Goal: Obtain resource: Obtain resource

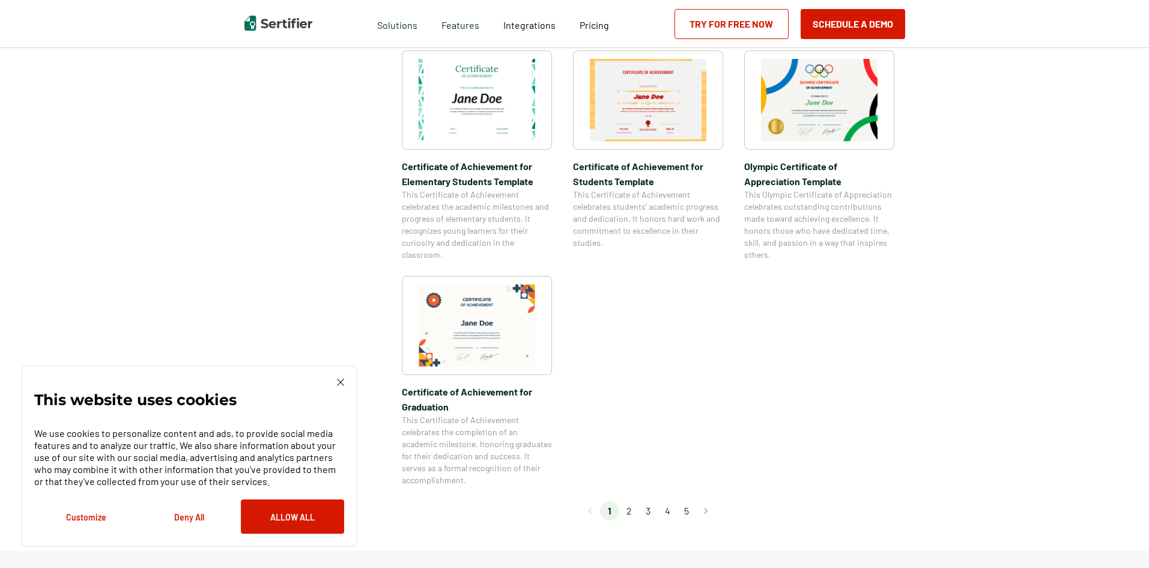
scroll to position [901, 0]
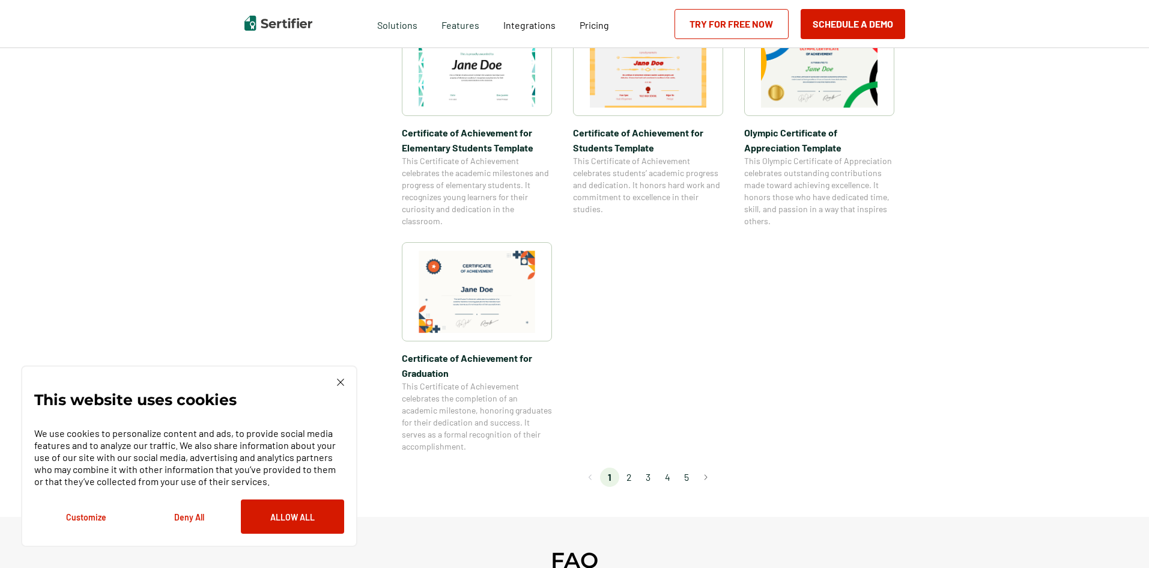
click at [625, 476] on li "2" at bounding box center [628, 476] width 19 height 19
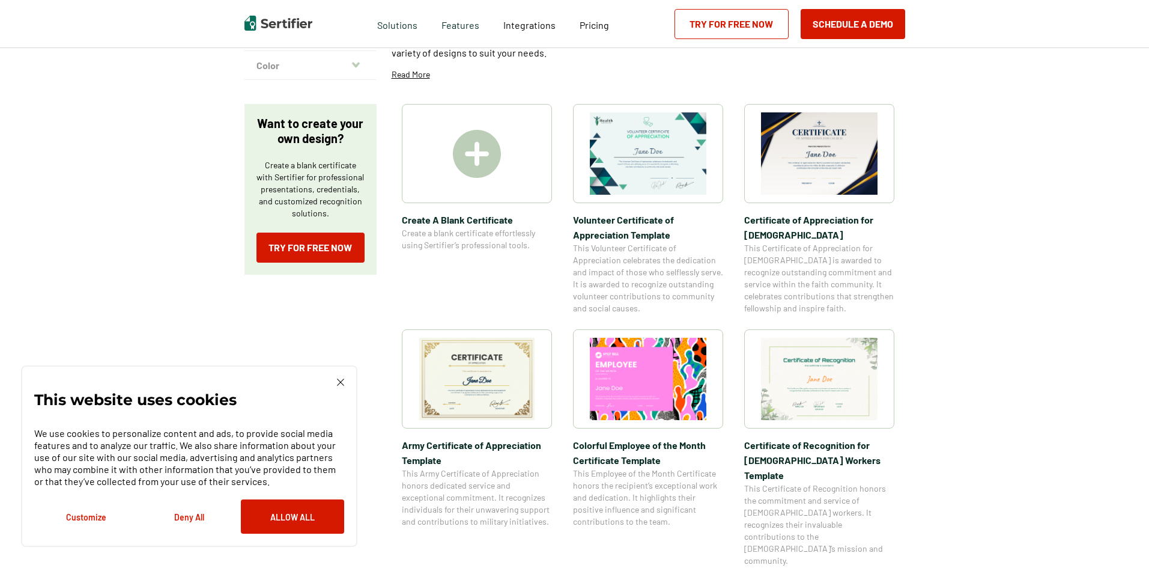
scroll to position [180, 0]
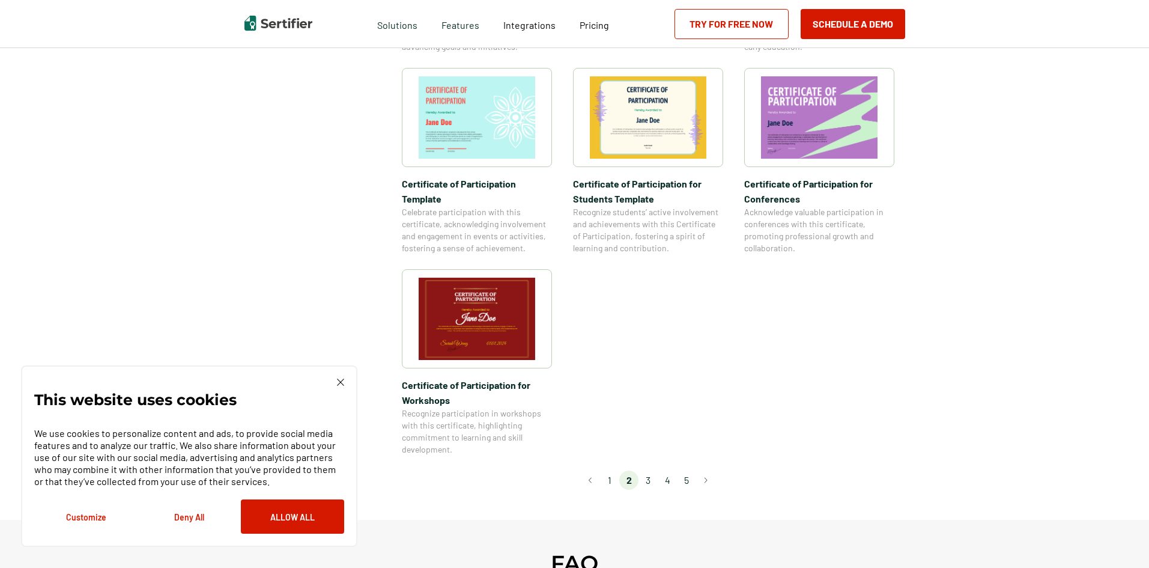
click at [652, 470] on li "3" at bounding box center [648, 479] width 19 height 19
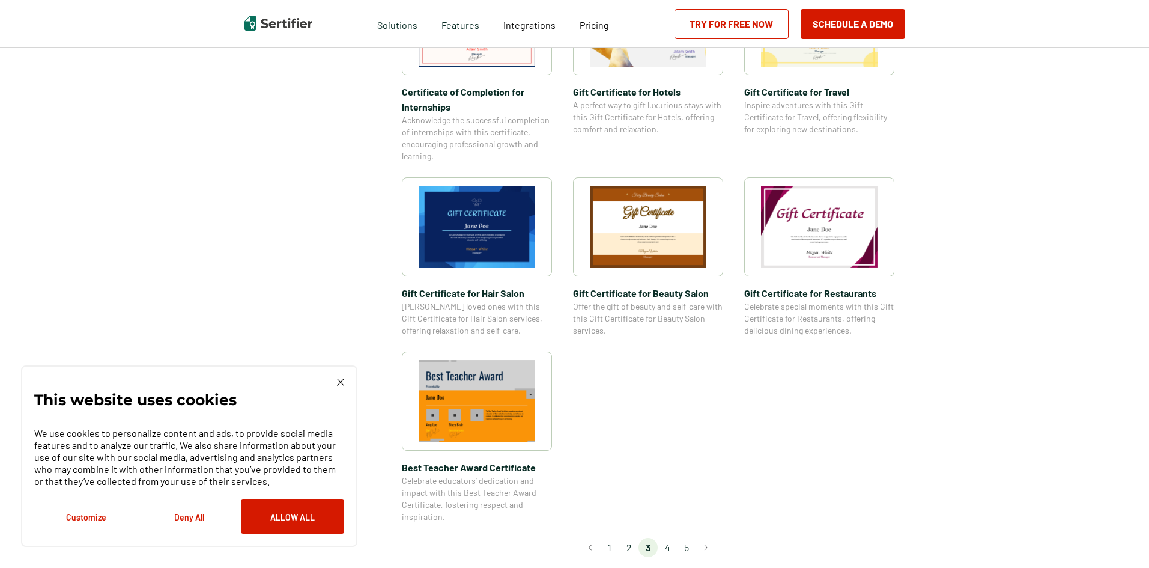
scroll to position [721, 0]
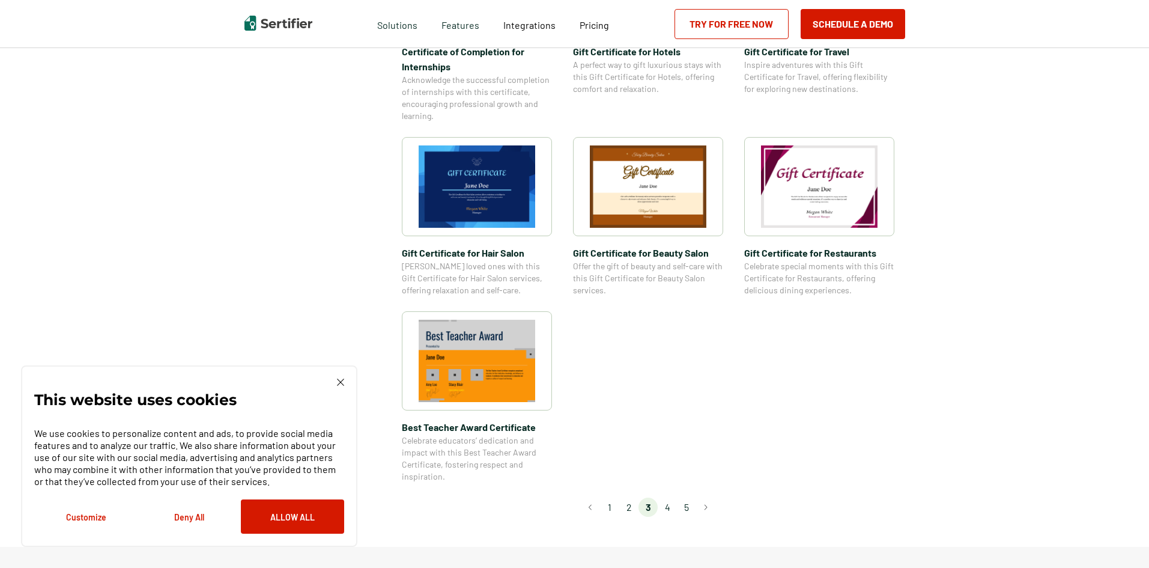
click at [672, 502] on li "4" at bounding box center [667, 506] width 19 height 19
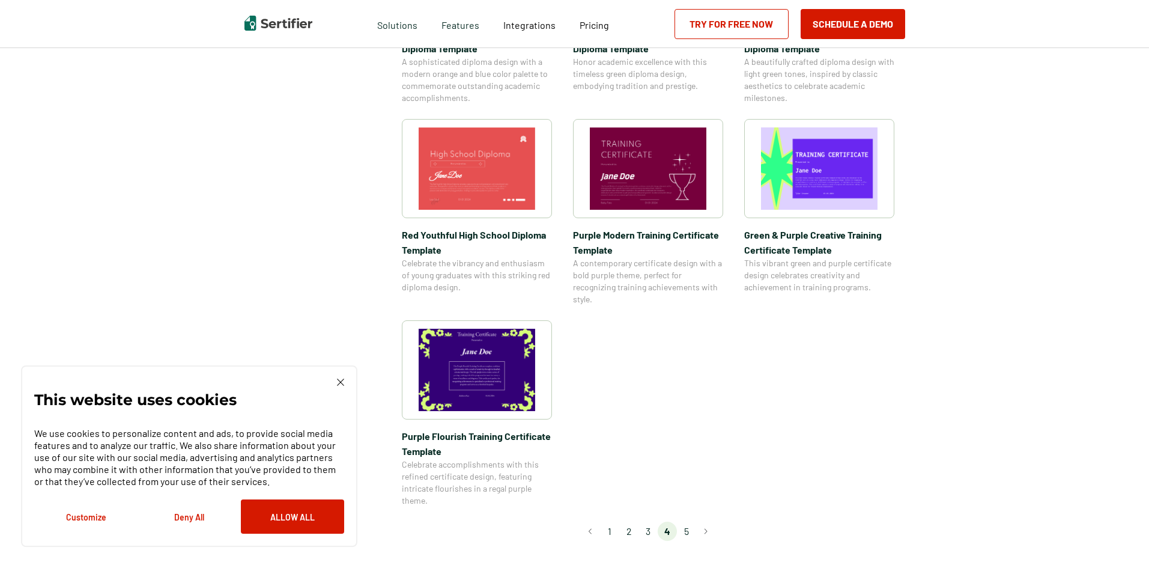
scroll to position [781, 0]
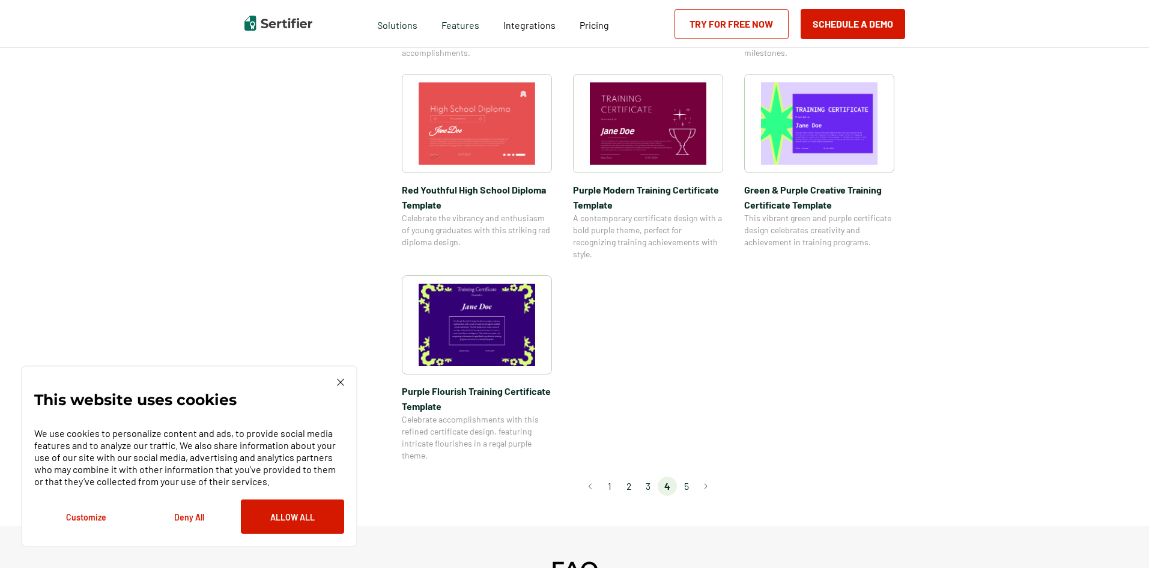
click at [685, 487] on li "5" at bounding box center [686, 485] width 19 height 19
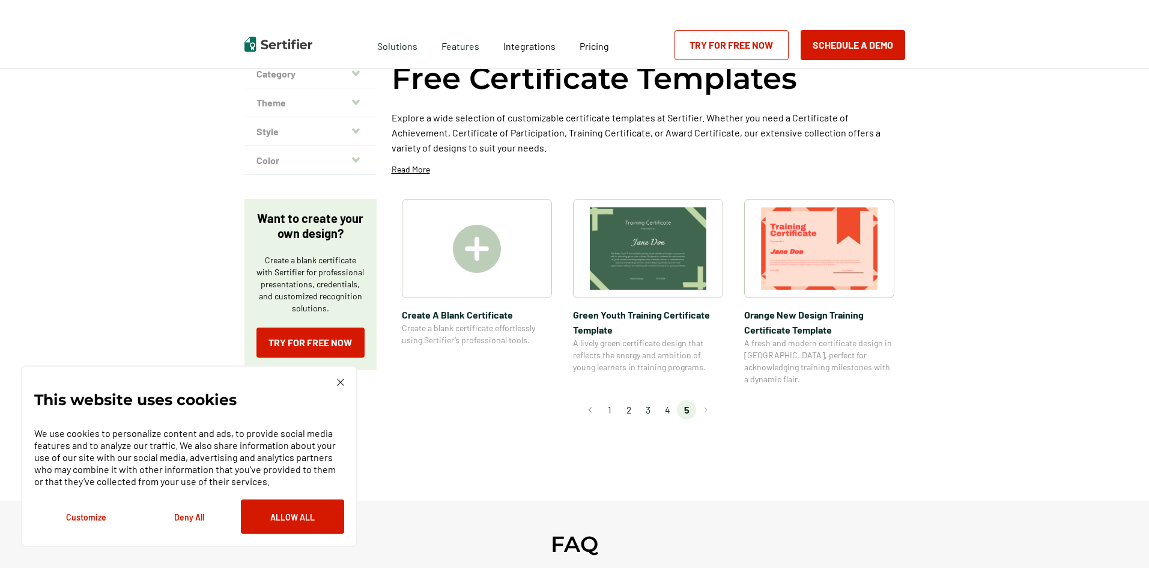
scroll to position [0, 0]
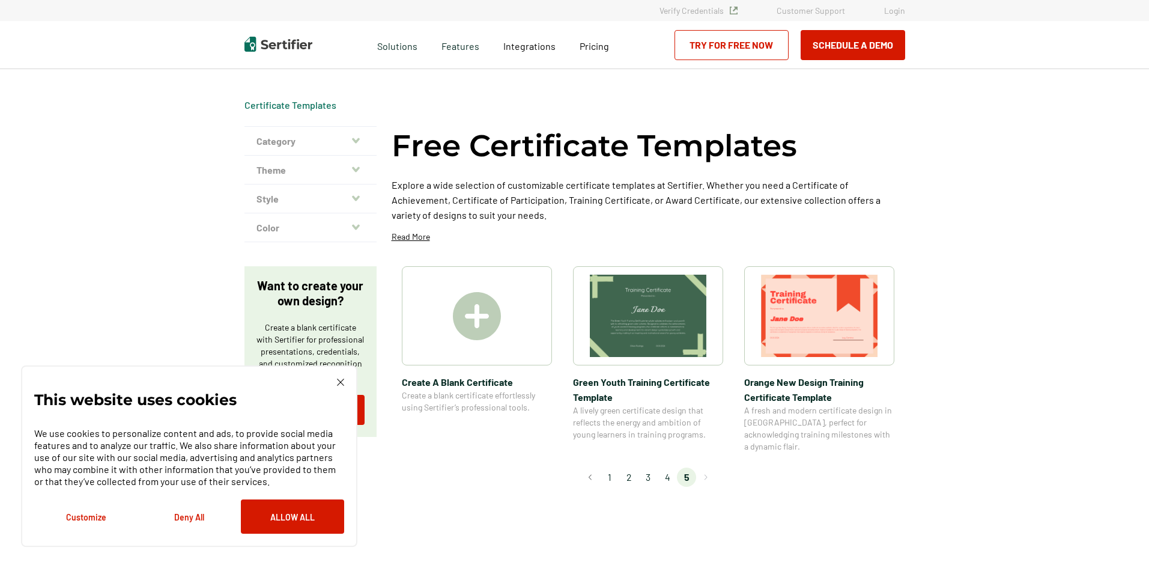
click at [628, 467] on li "2" at bounding box center [628, 476] width 19 height 19
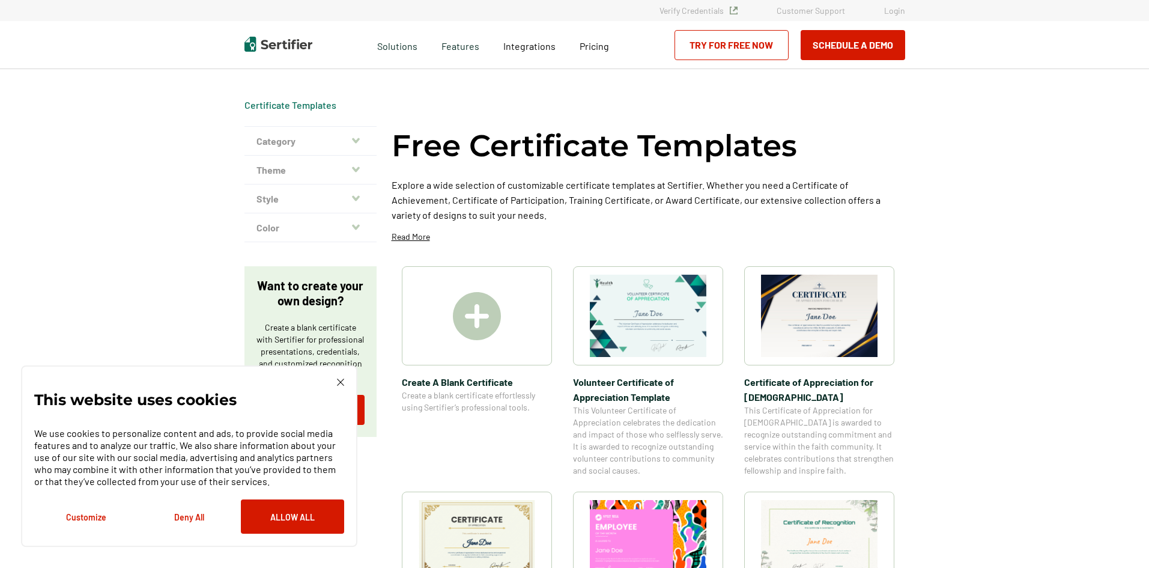
click at [479, 514] on img at bounding box center [477, 541] width 117 height 82
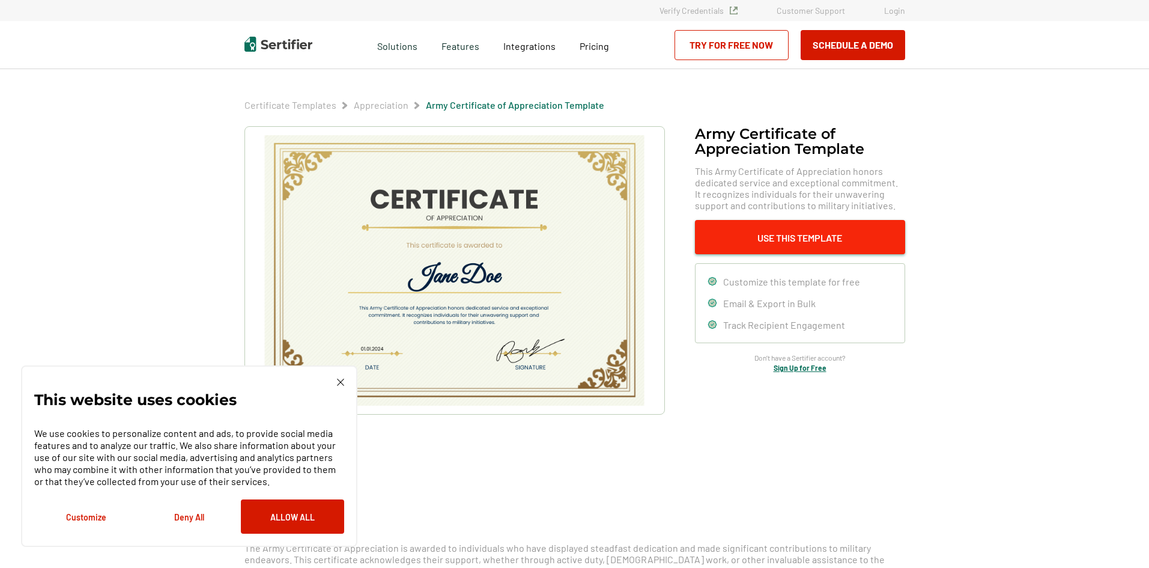
click at [791, 235] on button "Use This Template" at bounding box center [800, 237] width 210 height 34
